Goal: Connect with others: Connect with other users

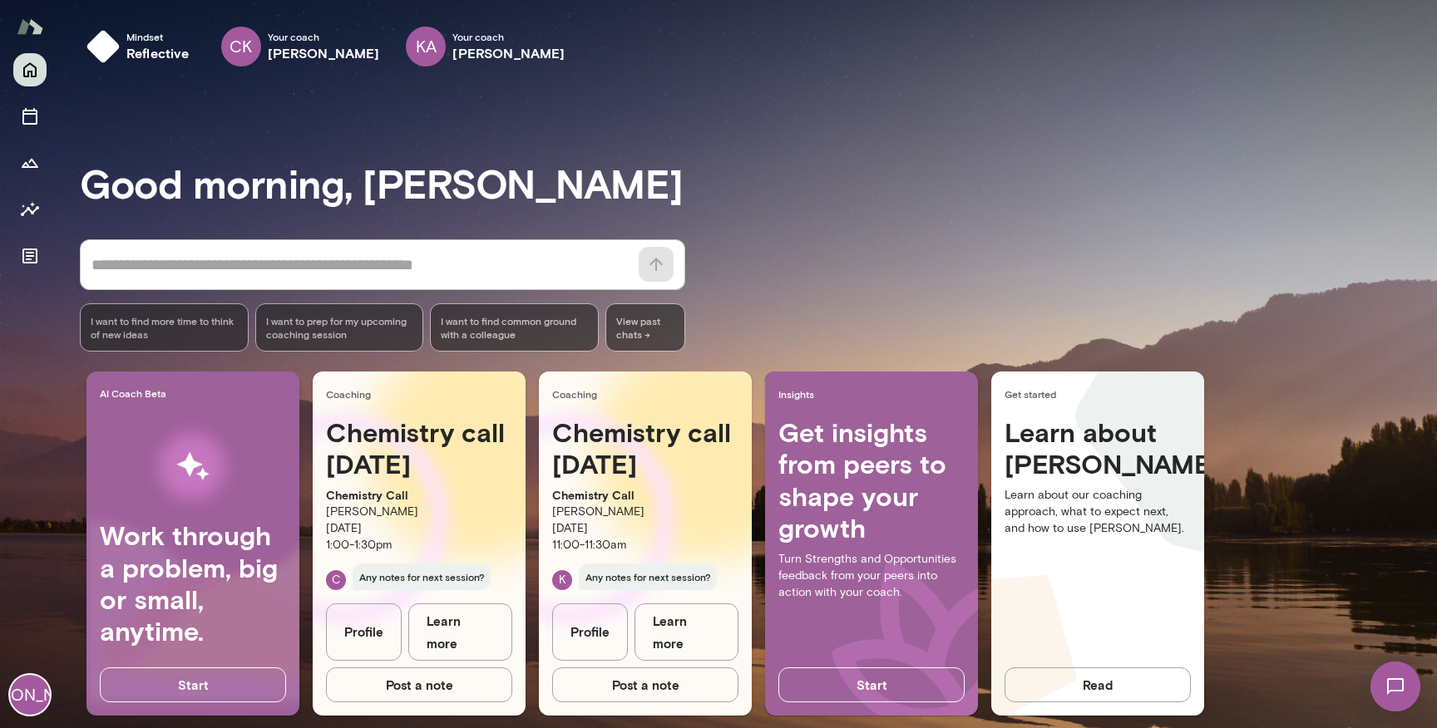
click at [1392, 692] on img at bounding box center [1395, 687] width 68 height 68
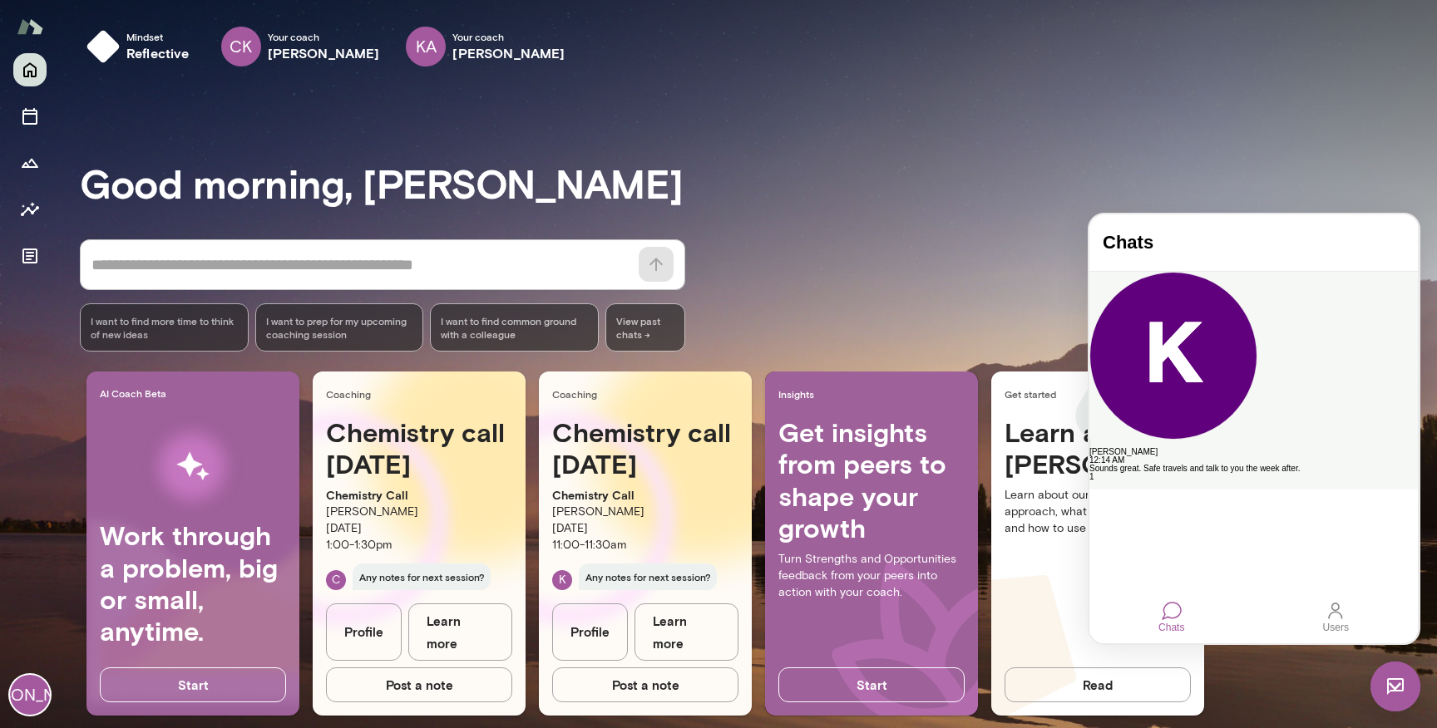
click at [1257, 448] on div "[PERSON_NAME]" at bounding box center [1253, 452] width 328 height 8
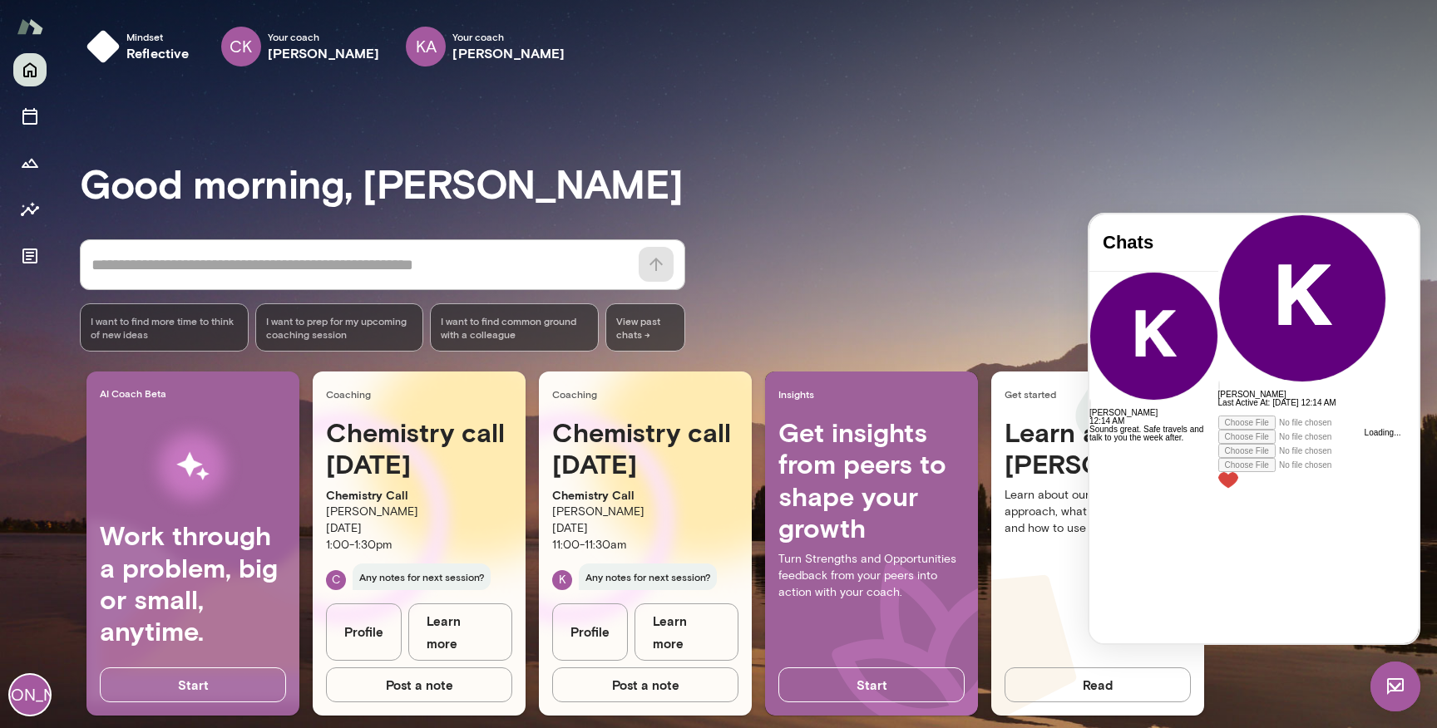
scroll to position [189, 0]
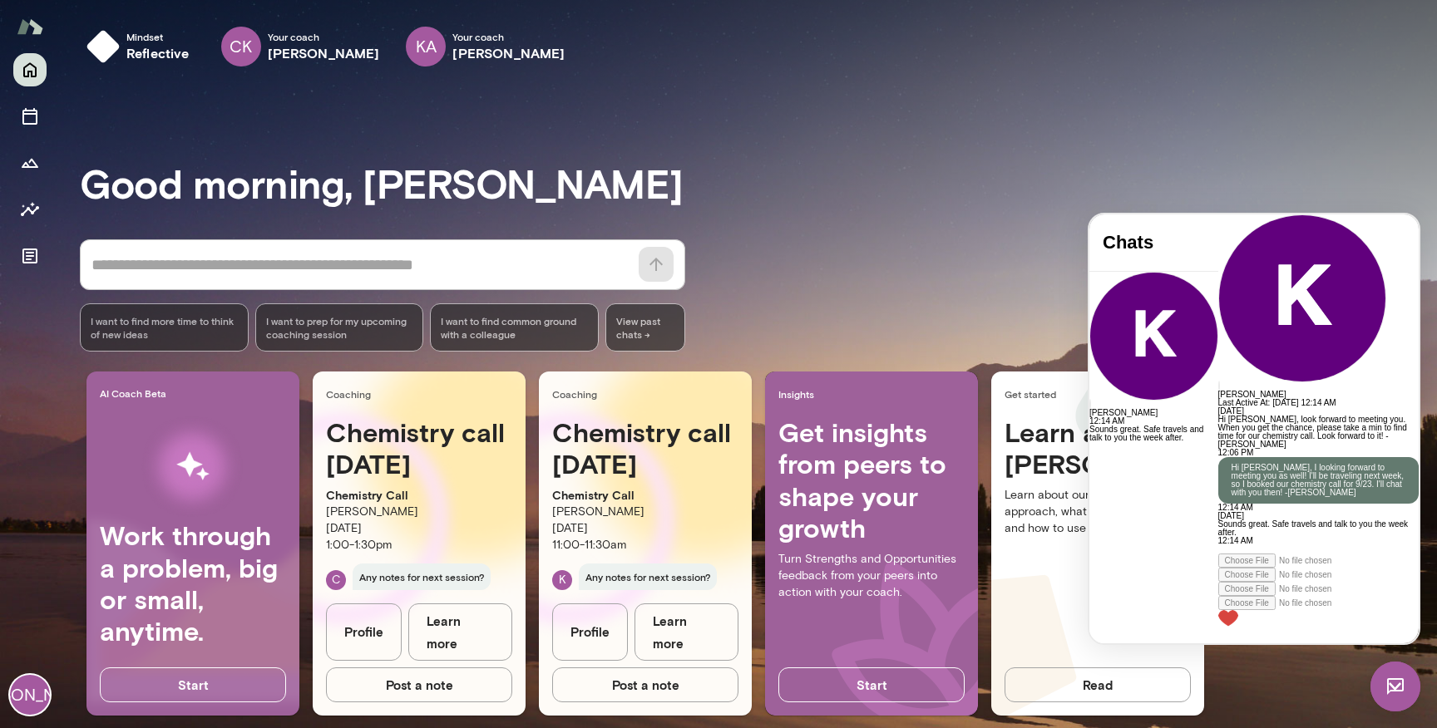
click at [1210, 153] on div "Good morning, [PERSON_NAME] * ​ ​ I want to find more time to think of new idea…" at bounding box center [758, 414] width 1357 height 629
click at [1047, 148] on div "Good morning, [PERSON_NAME] * ​ ​ I want to find more time to think of new idea…" at bounding box center [758, 414] width 1357 height 629
click at [945, 165] on h3 "Good morning, [PERSON_NAME]" at bounding box center [758, 183] width 1357 height 47
click at [855, 126] on div "Good morning, [PERSON_NAME] * ​ ​ I want to find more time to think of new idea…" at bounding box center [758, 414] width 1357 height 629
click at [38, 109] on icon "Sessions" at bounding box center [30, 116] width 20 height 20
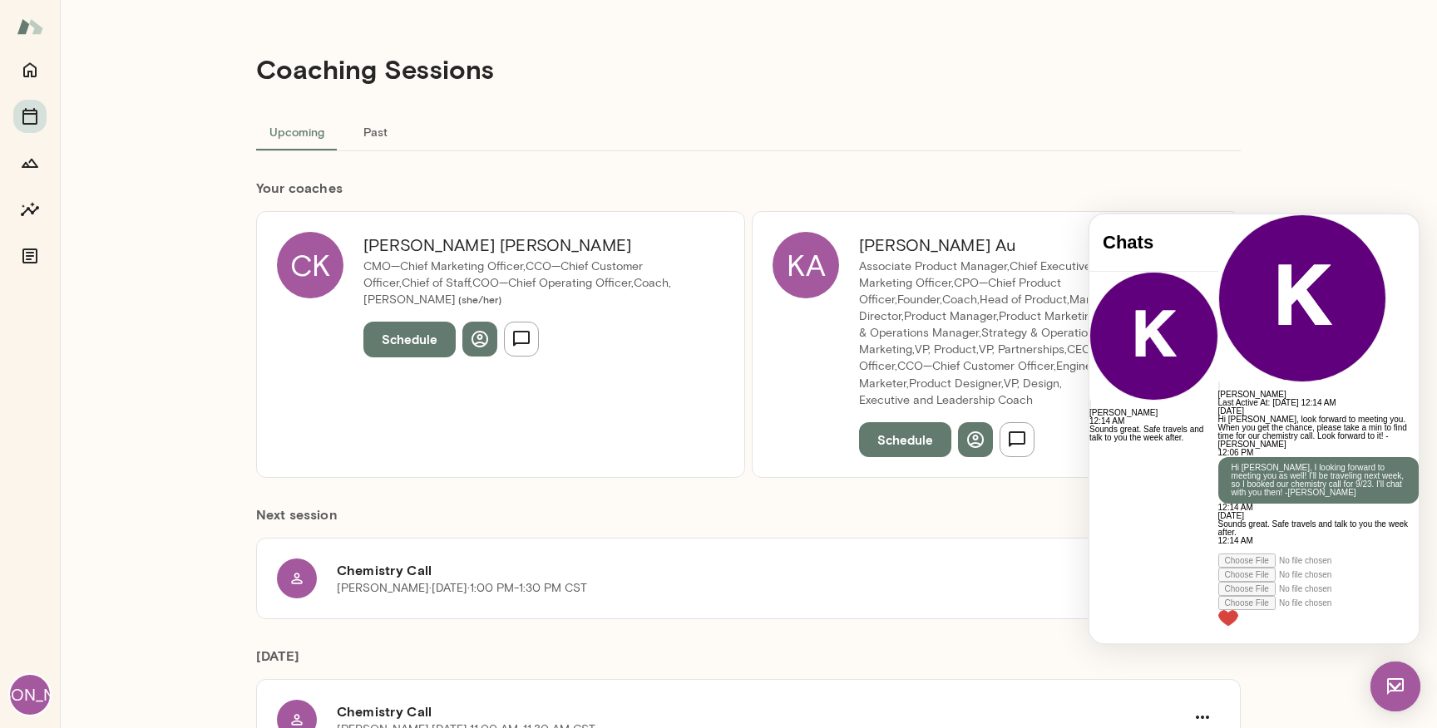
scroll to position [79, 0]
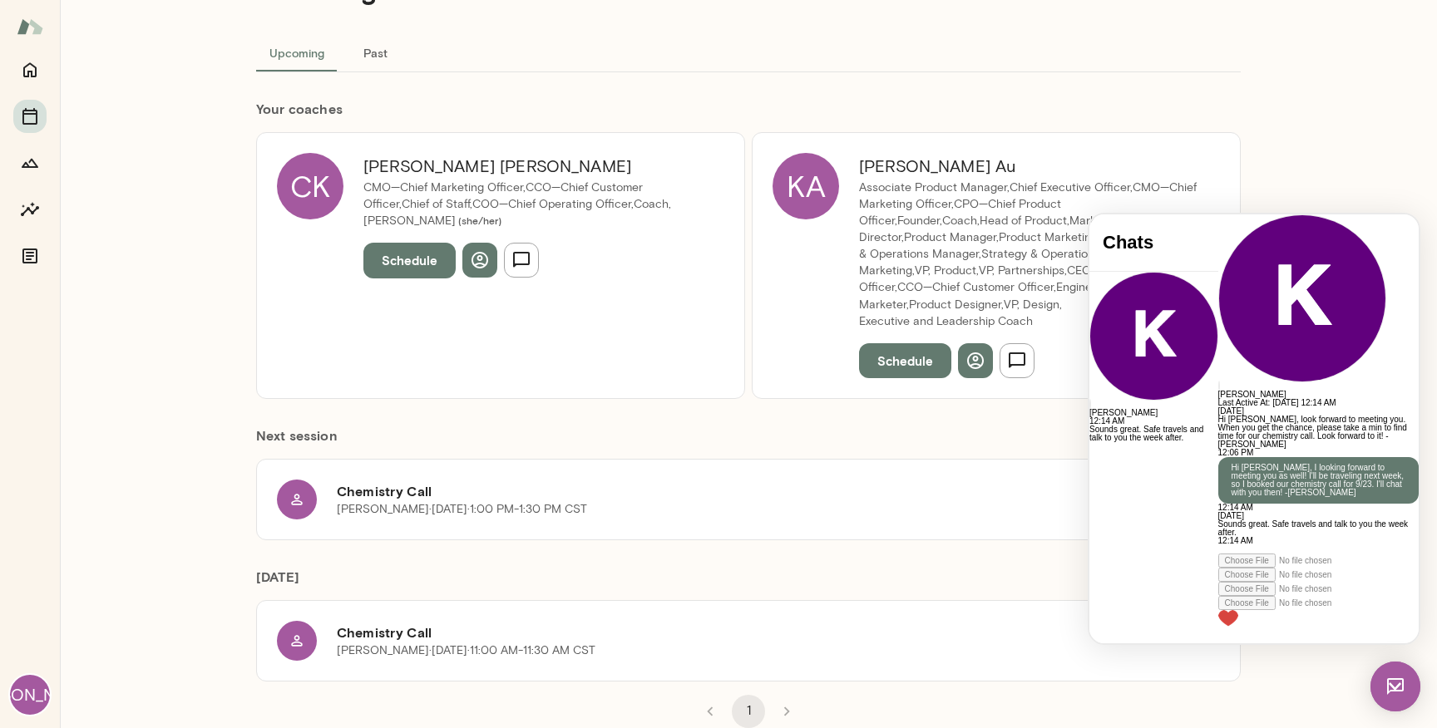
click at [1398, 688] on img at bounding box center [1395, 687] width 50 height 50
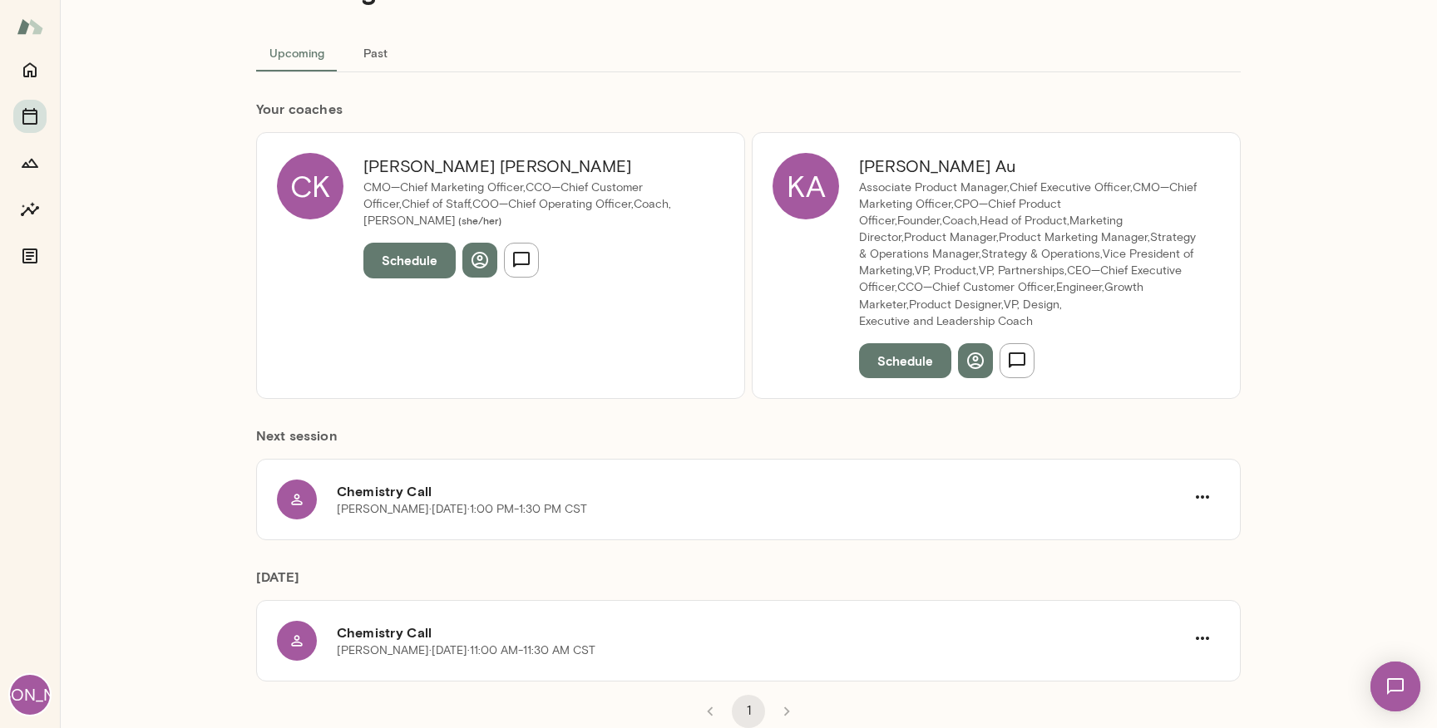
scroll to position [0, 0]
